Goal: Information Seeking & Learning: Learn about a topic

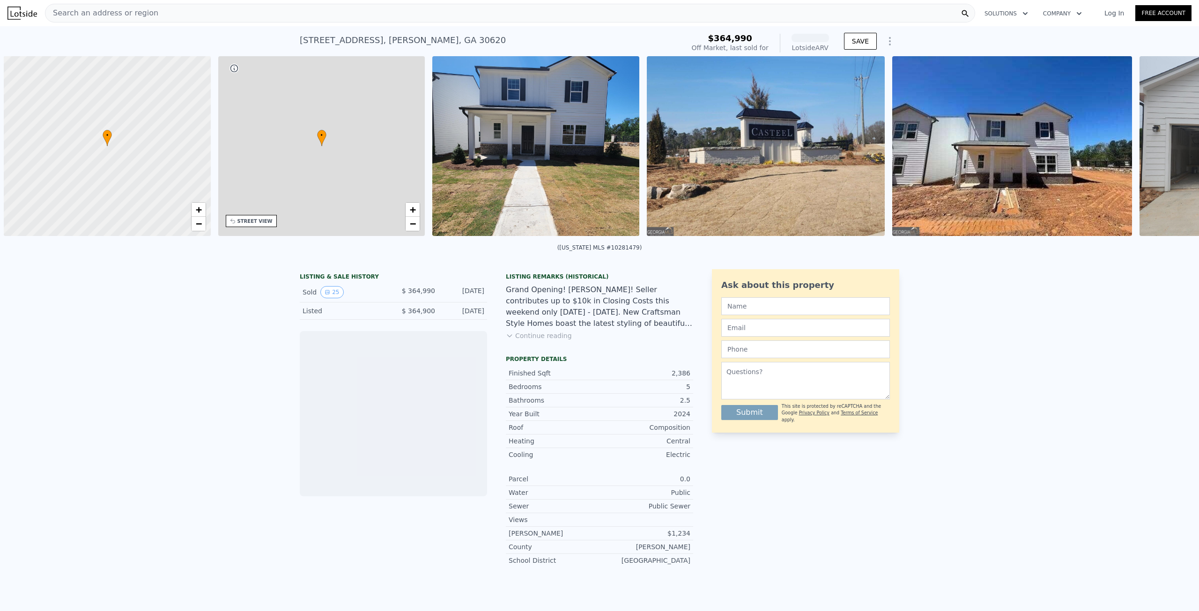
scroll to position [0, 4]
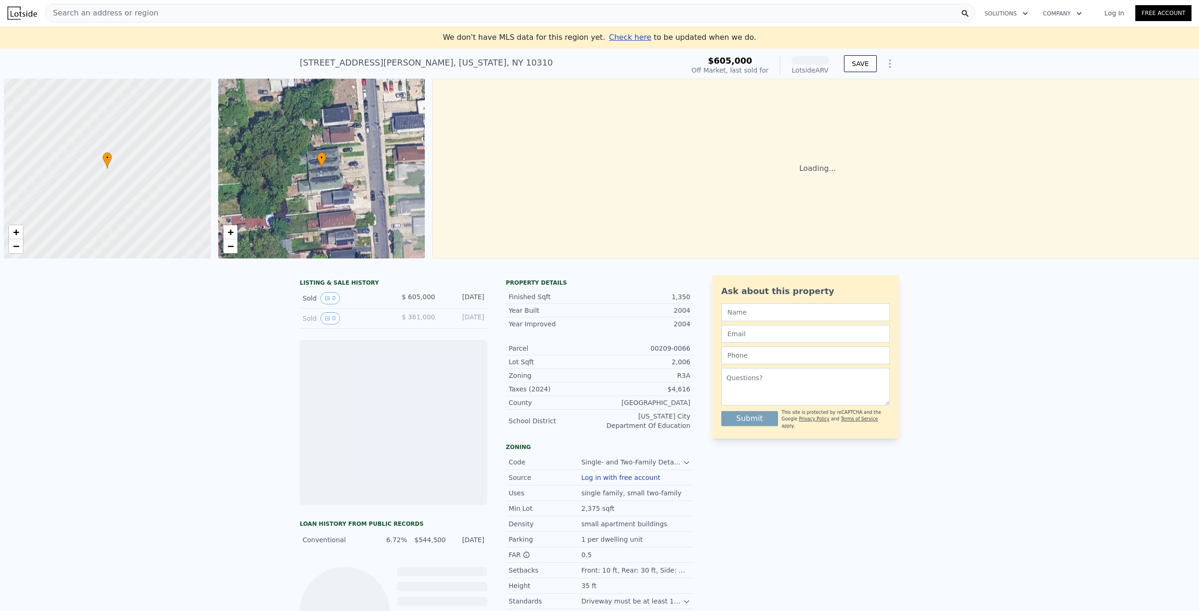
scroll to position [0, 4]
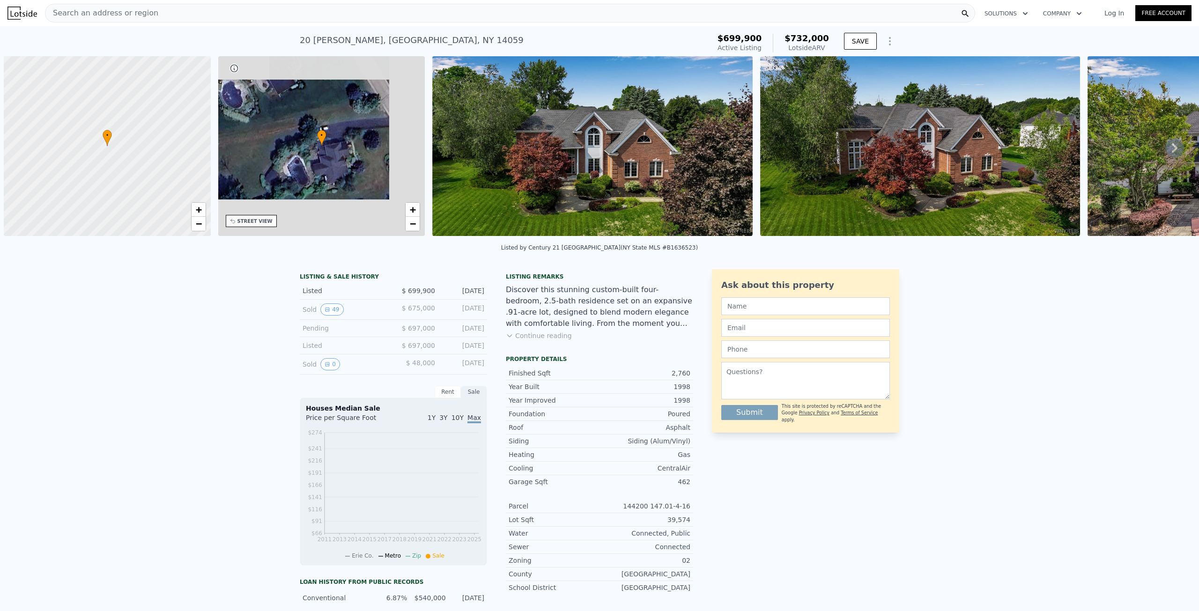
scroll to position [0, 4]
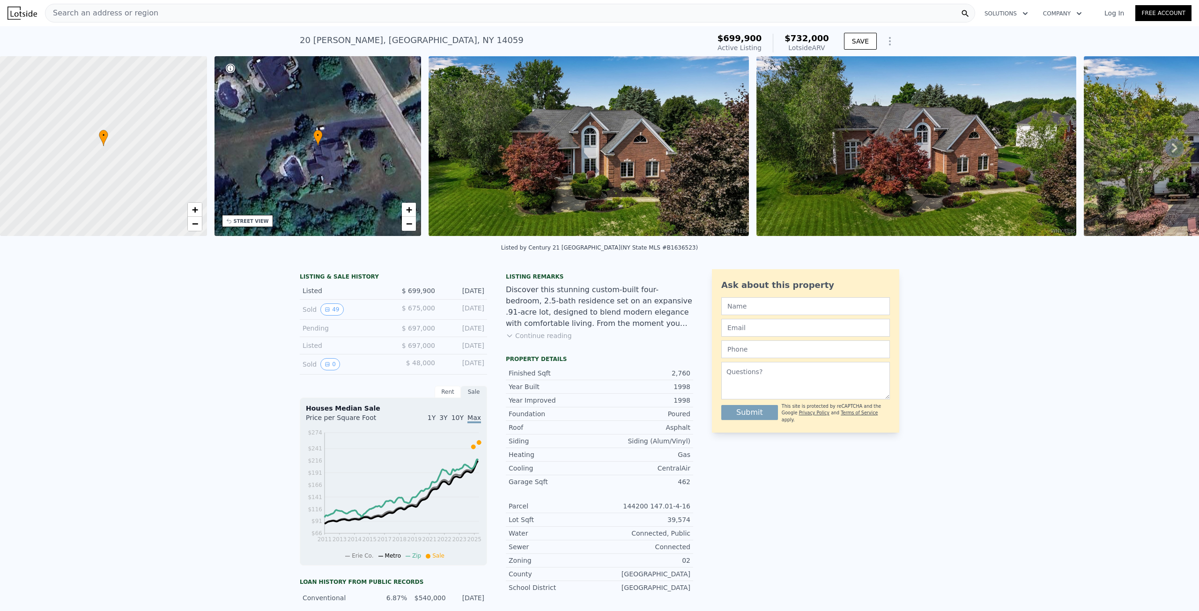
click at [493, 156] on img at bounding box center [589, 146] width 320 height 180
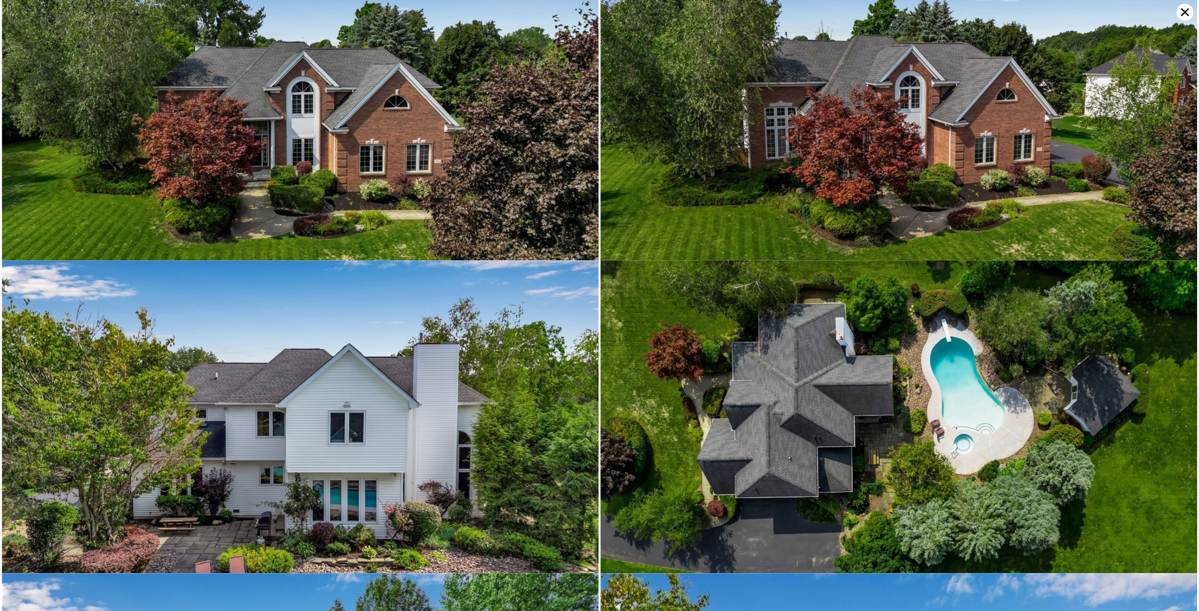
scroll to position [0, 0]
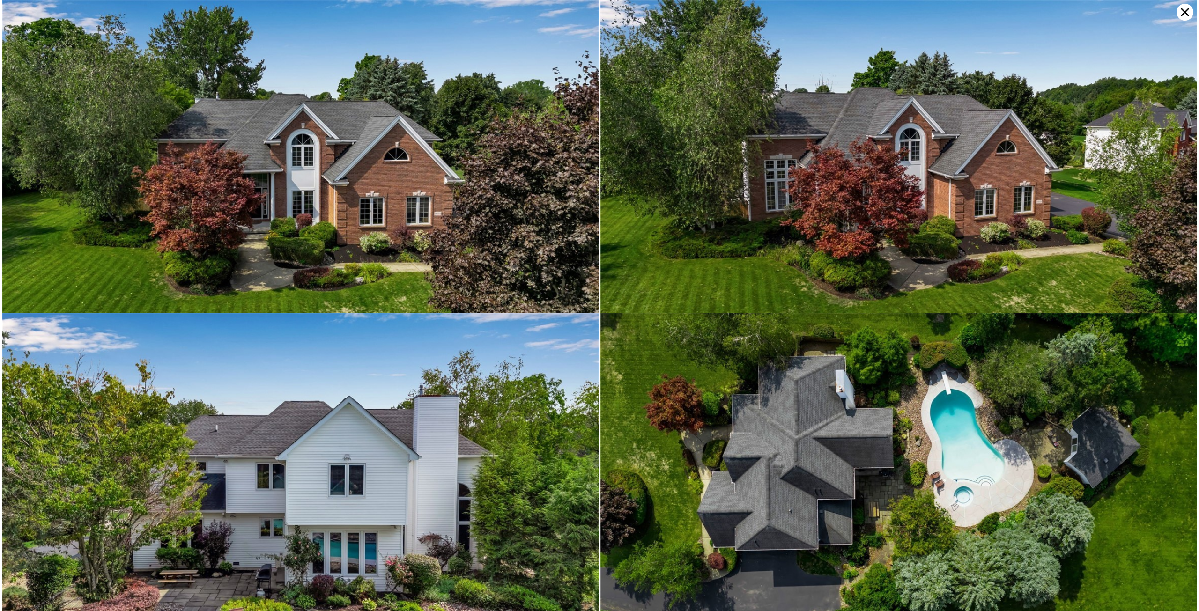
click at [1183, 15] on icon at bounding box center [1185, 12] width 17 height 17
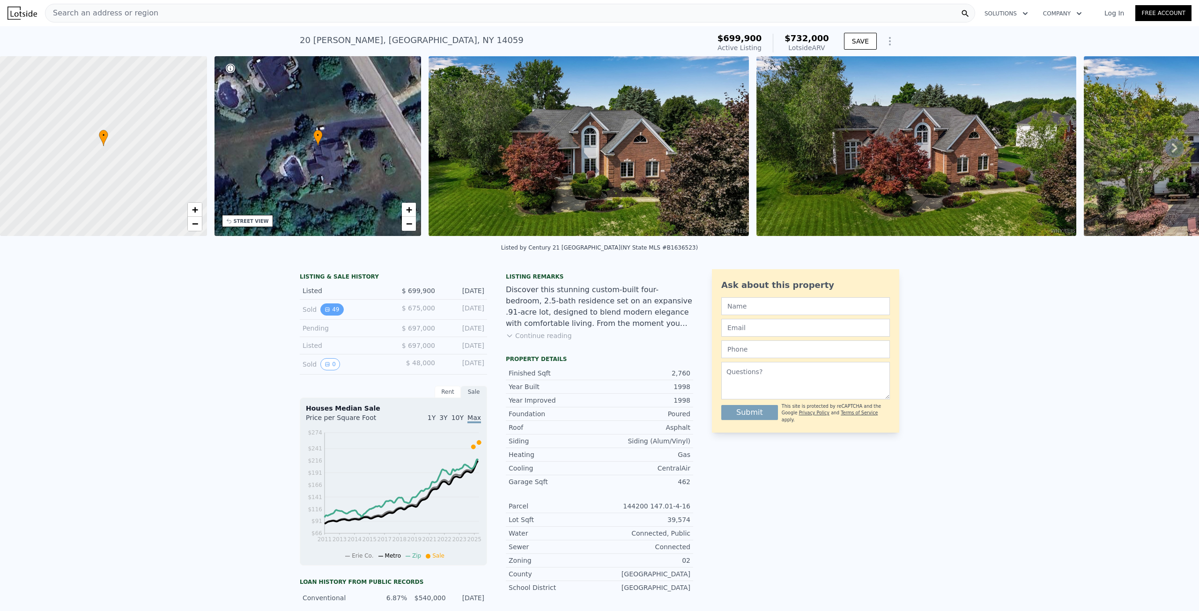
click at [323, 316] on button "49" at bounding box center [331, 310] width 23 height 12
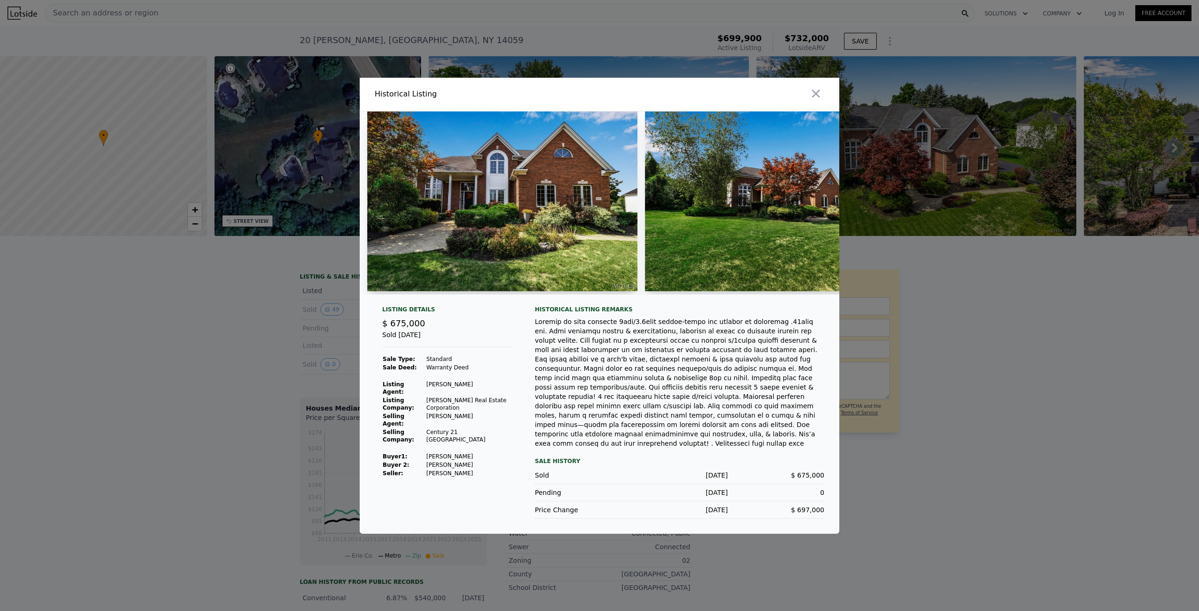
click at [486, 211] on img at bounding box center [502, 202] width 270 height 180
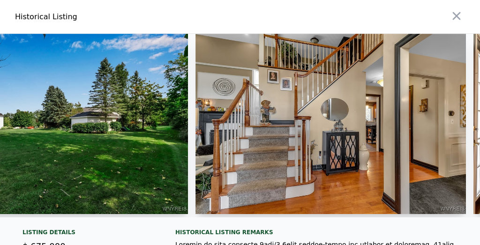
scroll to position [0, 3433]
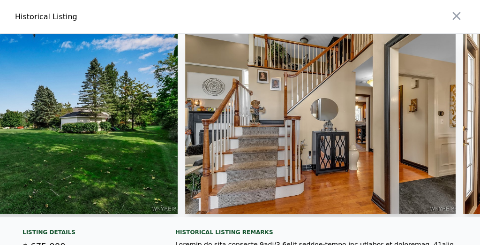
drag, startPoint x: 170, startPoint y: 218, endPoint x: 201, endPoint y: 219, distance: 30.5
click at [201, 219] on div at bounding box center [240, 129] width 480 height 191
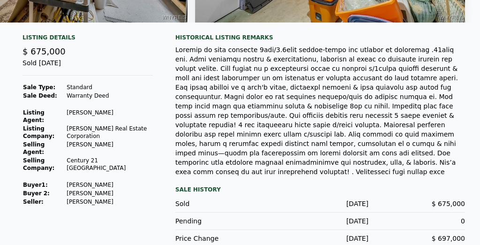
scroll to position [60, 0]
